Goal: Information Seeking & Learning: Check status

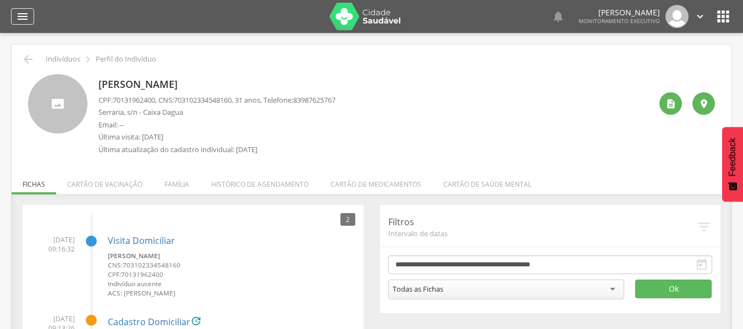
click at [21, 19] on icon "" at bounding box center [22, 16] width 13 height 13
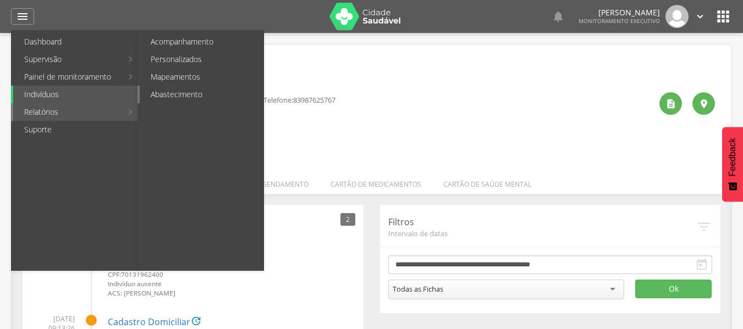
click at [202, 99] on link "Abastecimento" at bounding box center [202, 95] width 124 height 18
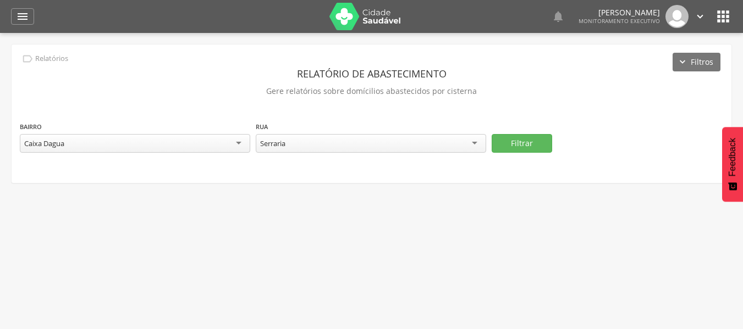
click at [231, 139] on div "Caixa Dagua" at bounding box center [135, 143] width 230 height 19
click at [437, 148] on div "Todas as ruas" at bounding box center [371, 143] width 230 height 19
click at [551, 140] on button "Filtrar" at bounding box center [521, 143] width 60 height 19
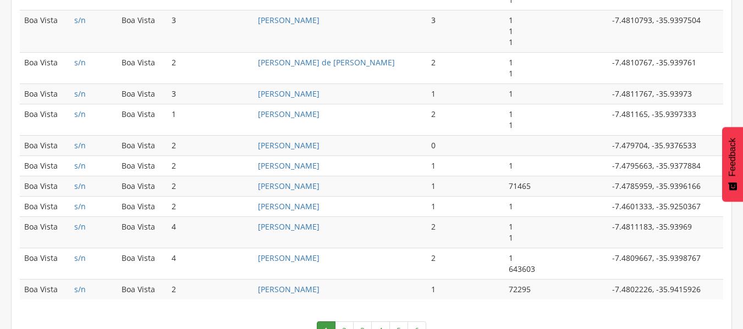
scroll to position [709, 0]
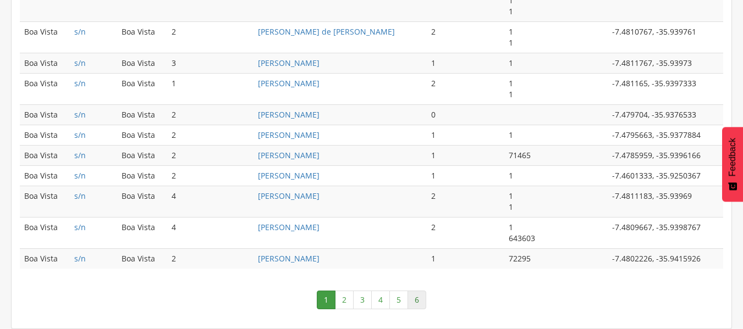
click at [420, 301] on link "6" at bounding box center [416, 300] width 19 height 19
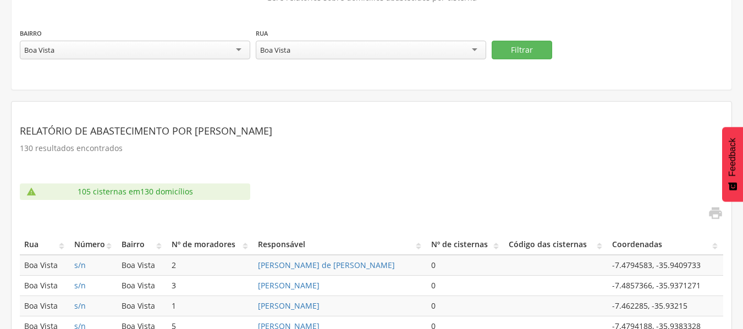
scroll to position [181, 0]
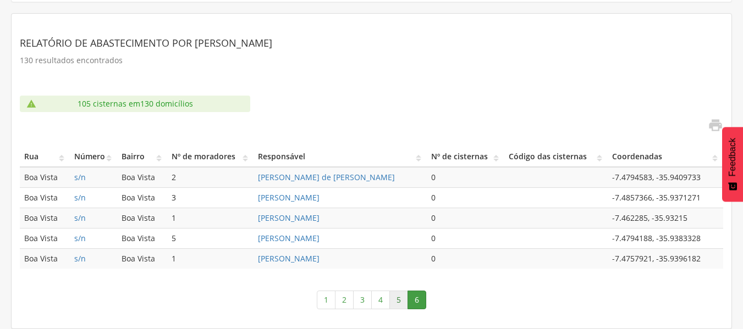
click at [397, 300] on link "5" at bounding box center [398, 300] width 19 height 19
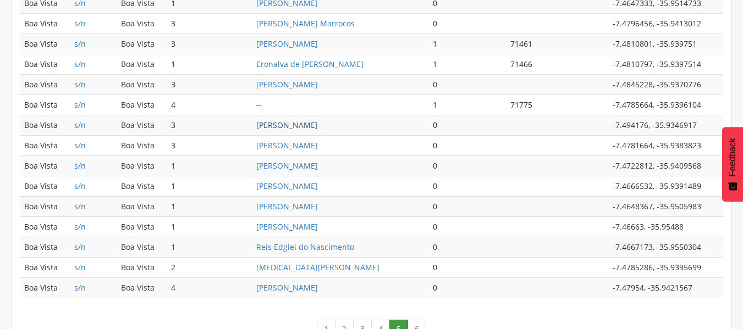
scroll to position [589, 0]
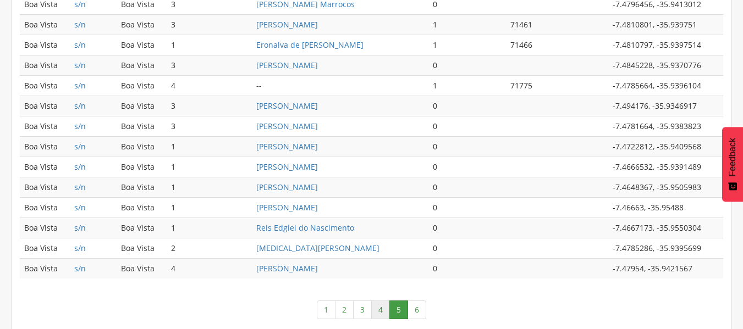
click at [379, 305] on link "4" at bounding box center [380, 310] width 19 height 19
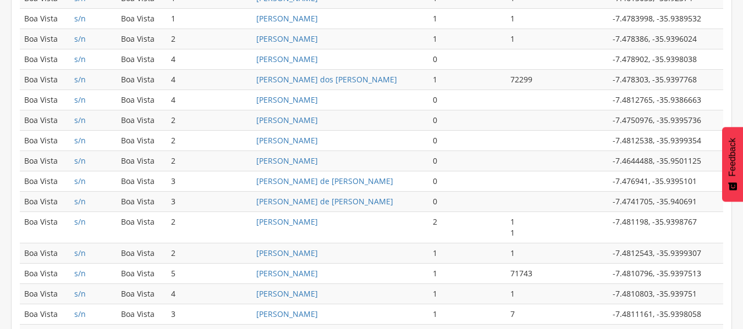
scroll to position [644, 0]
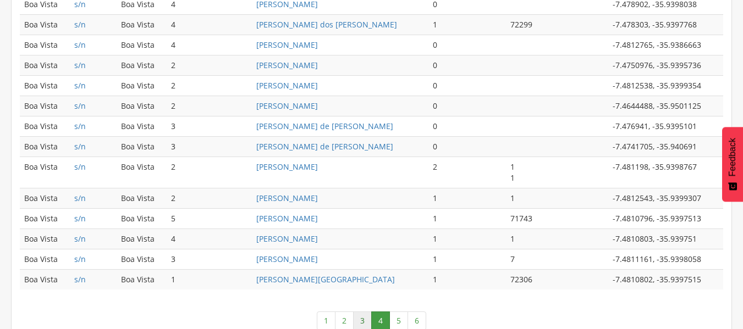
click at [357, 322] on link "3" at bounding box center [362, 321] width 19 height 19
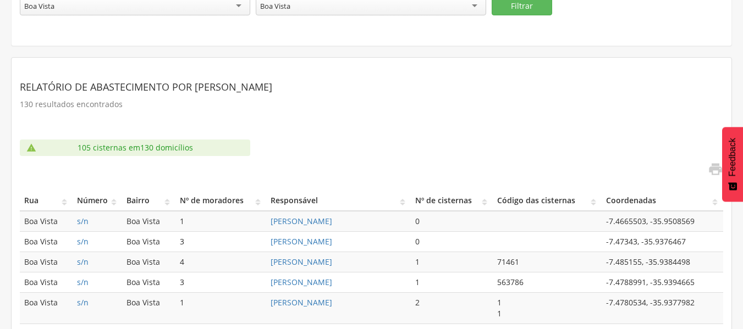
scroll to position [165, 0]
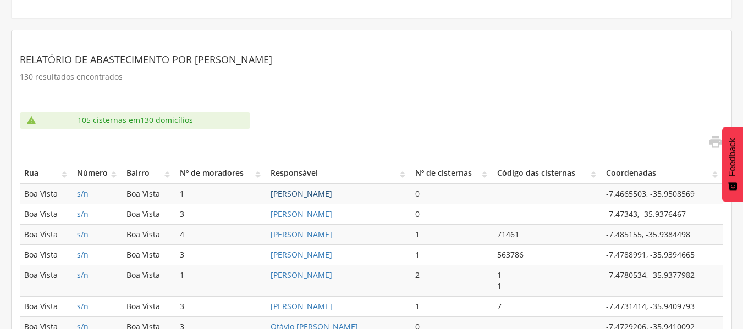
click at [332, 195] on link "[PERSON_NAME]" at bounding box center [301, 194] width 62 height 10
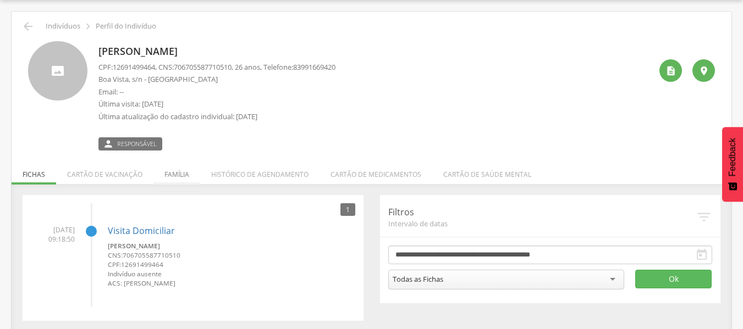
click at [178, 174] on li "Família" at bounding box center [176, 172] width 47 height 26
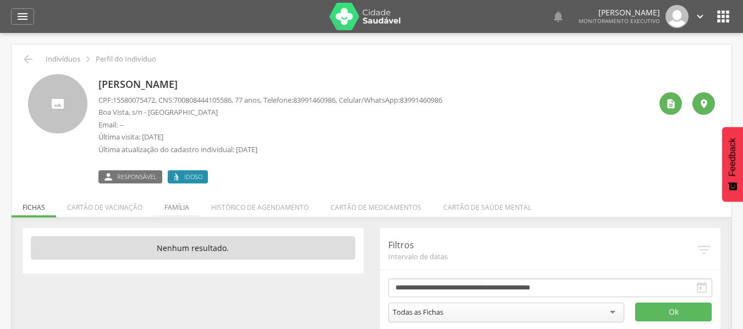
click at [180, 207] on li "Família" at bounding box center [176, 205] width 47 height 26
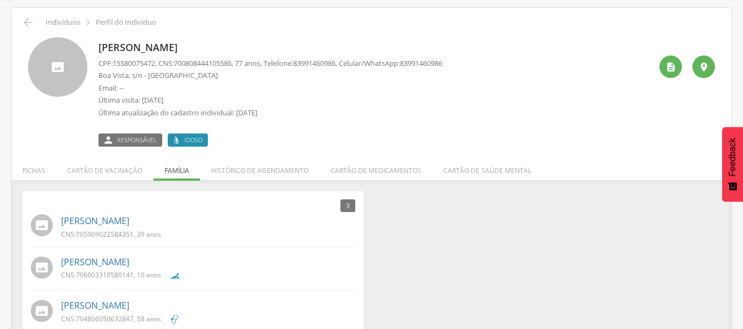
scroll to position [58, 0]
